Goal: Find specific page/section: Find specific page/section

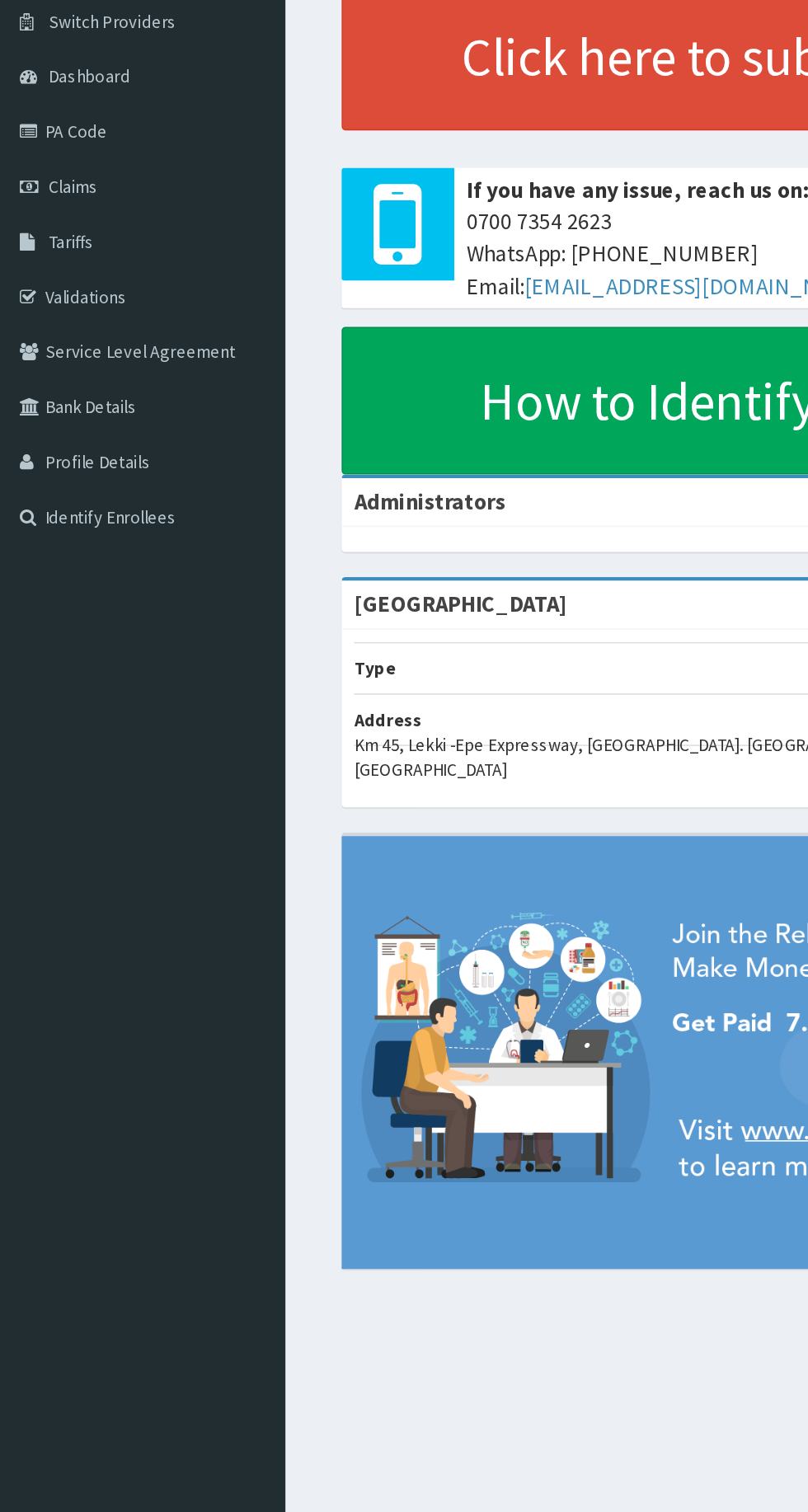
scroll to position [6, 0]
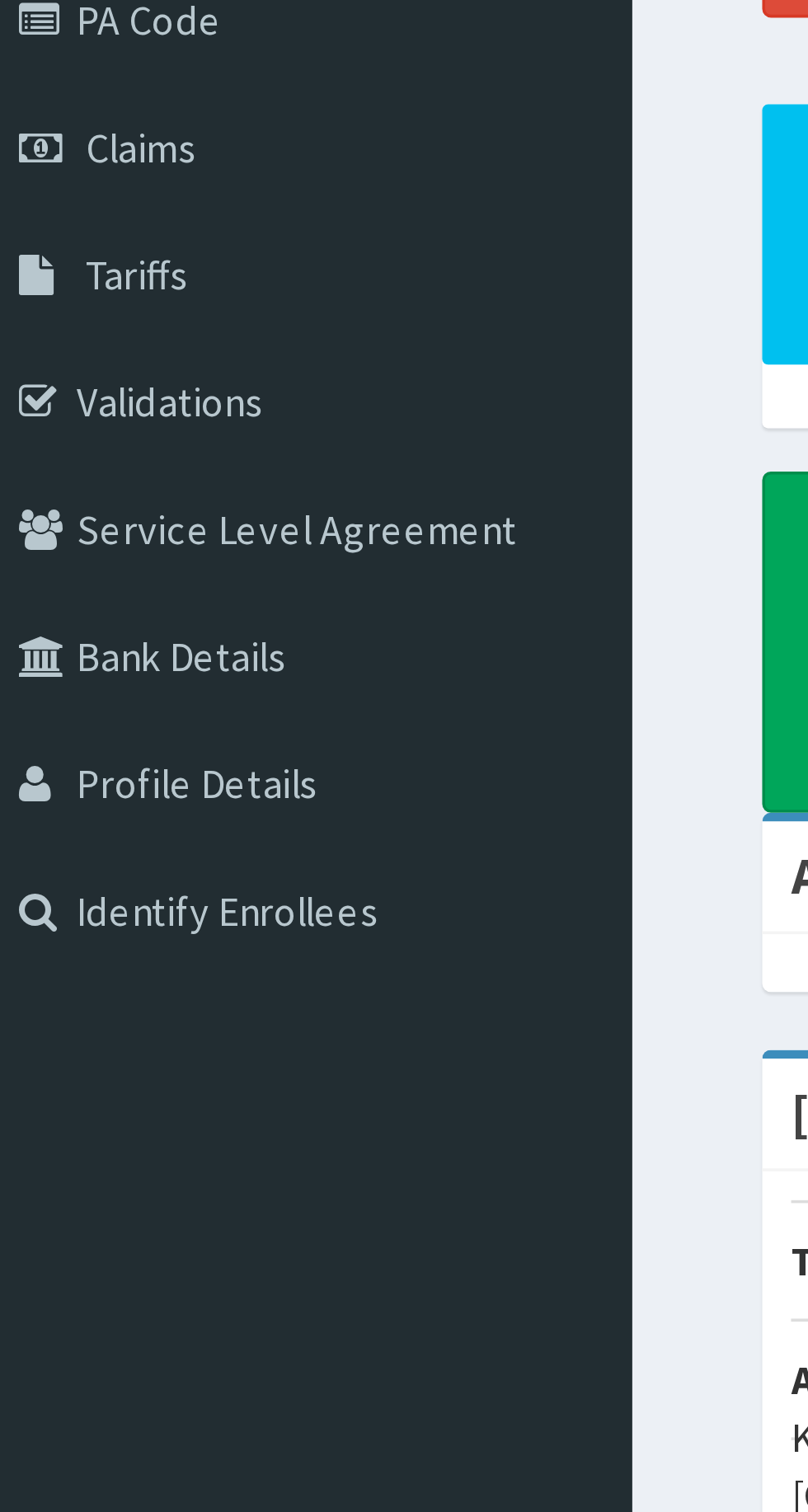
click at [90, 300] on link "Validations" at bounding box center [95, 318] width 189 height 36
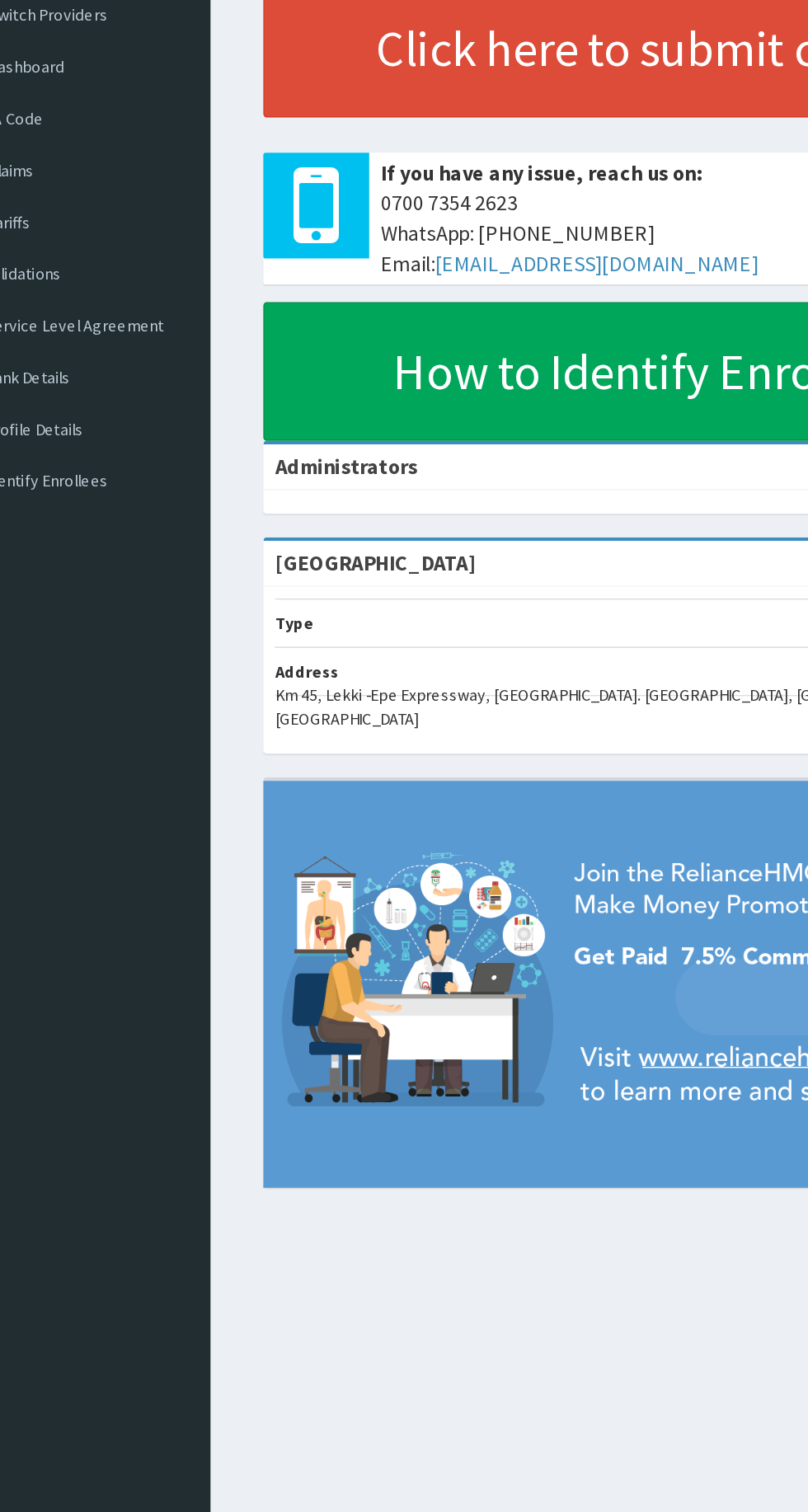
scroll to position [17, 0]
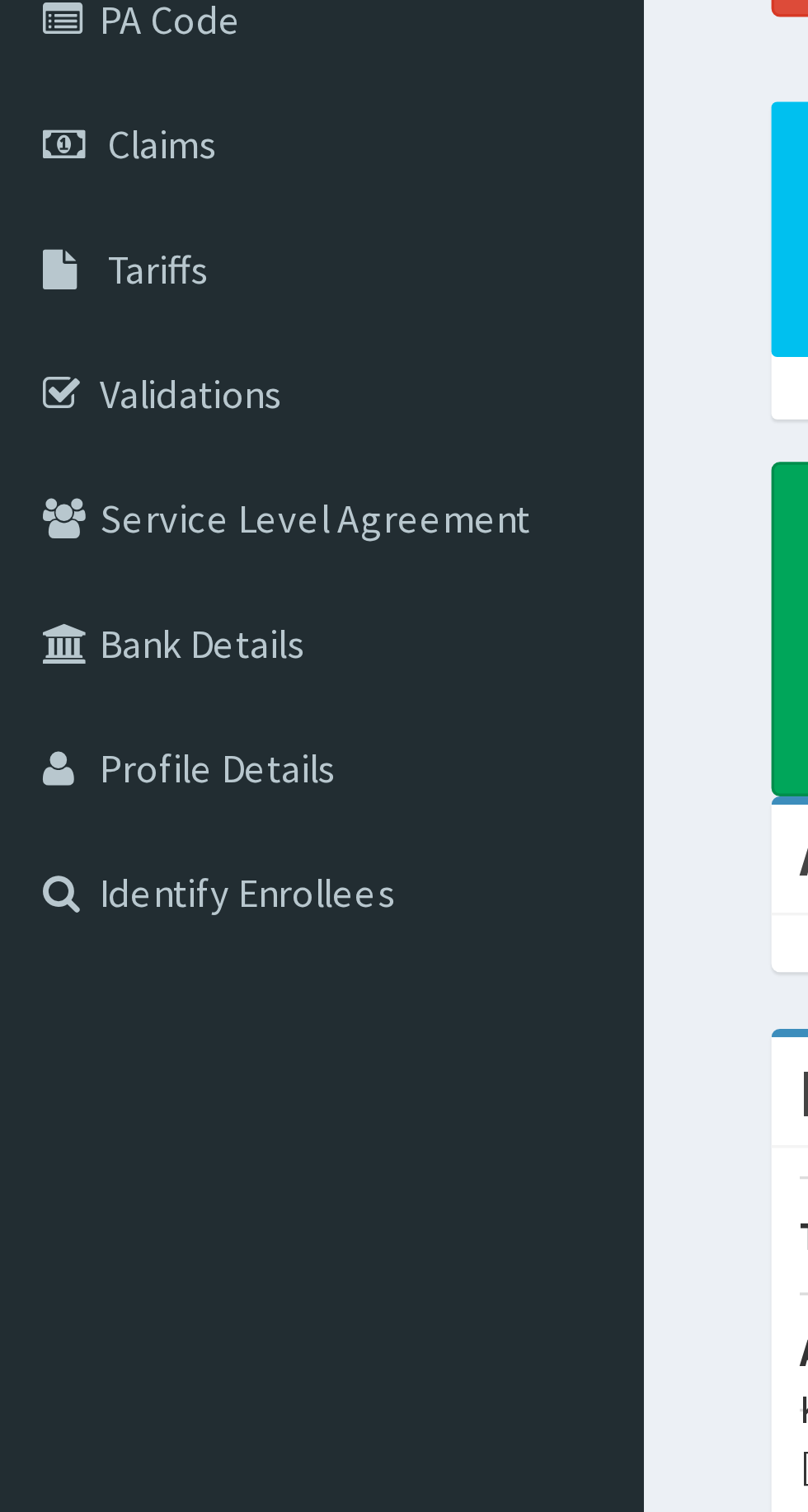
click at [85, 311] on link "Validations" at bounding box center [95, 308] width 189 height 36
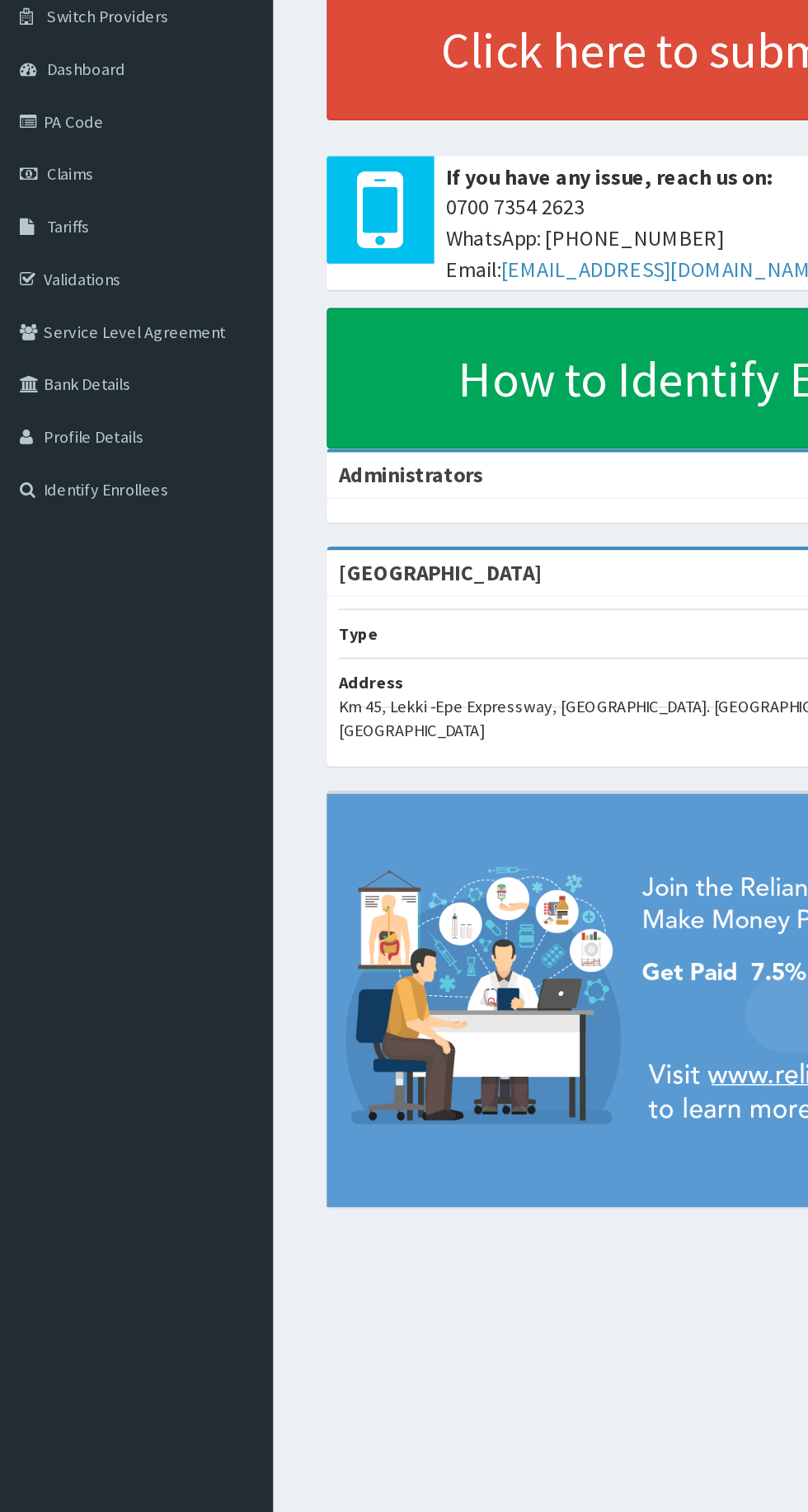
scroll to position [6, 0]
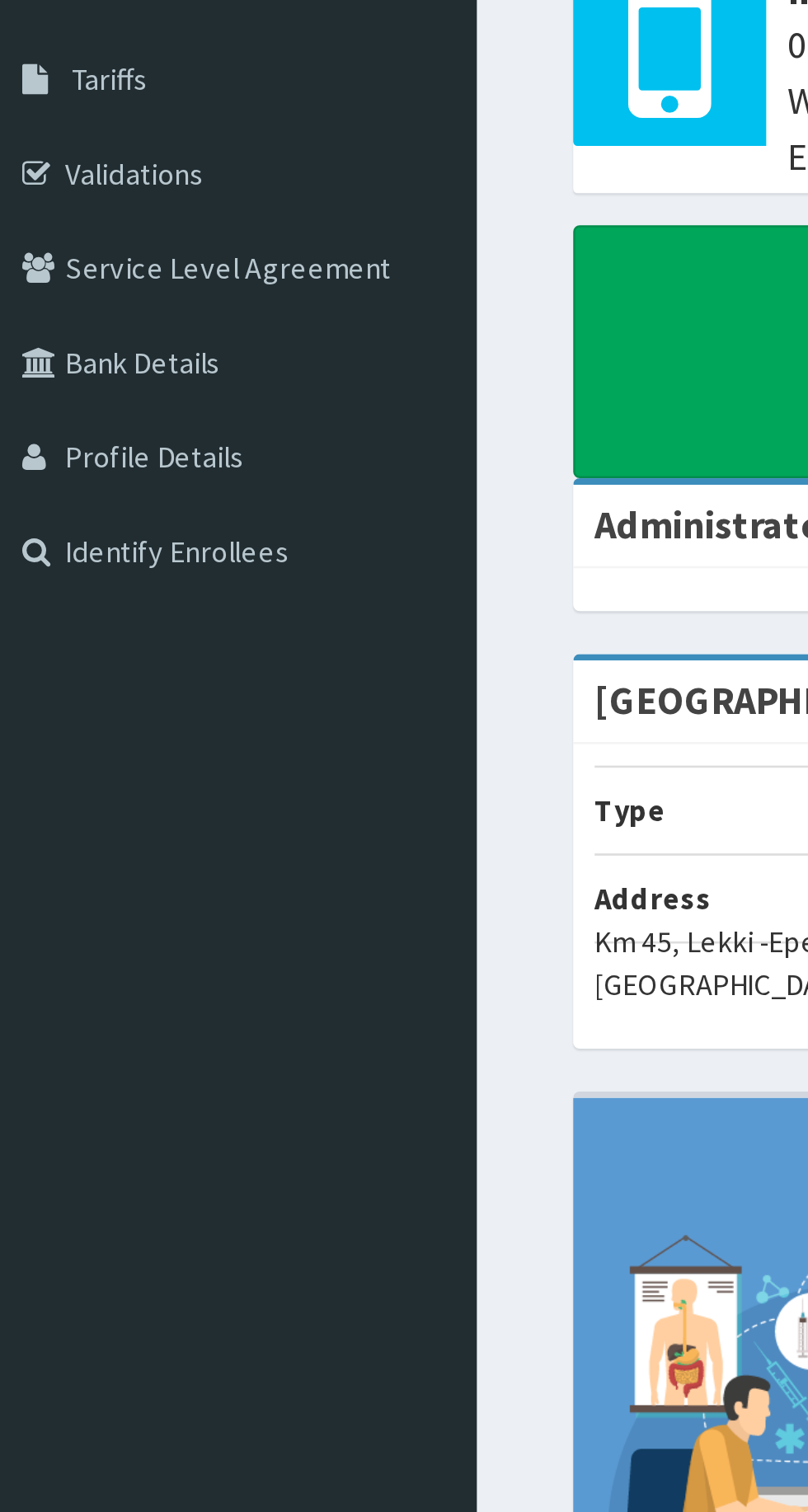
click at [81, 322] on link "Validations" at bounding box center [95, 319] width 189 height 36
